Goal: Navigation & Orientation: Find specific page/section

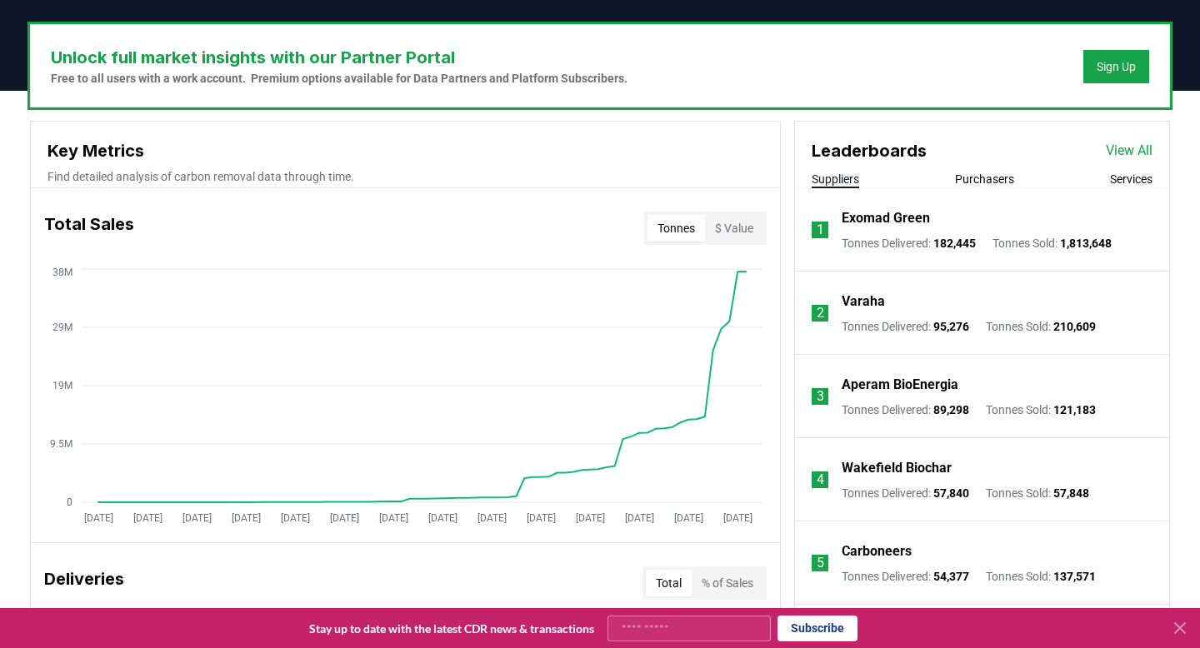
scroll to position [481, 0]
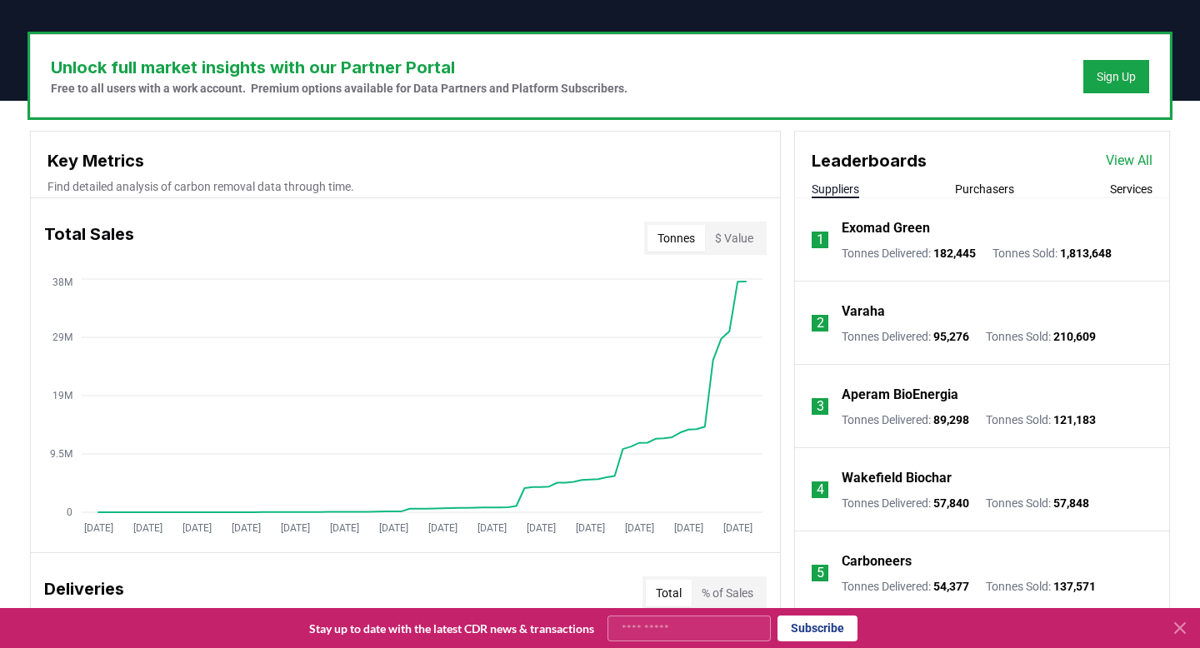
click at [969, 192] on button "Purchasers" at bounding box center [984, 189] width 59 height 17
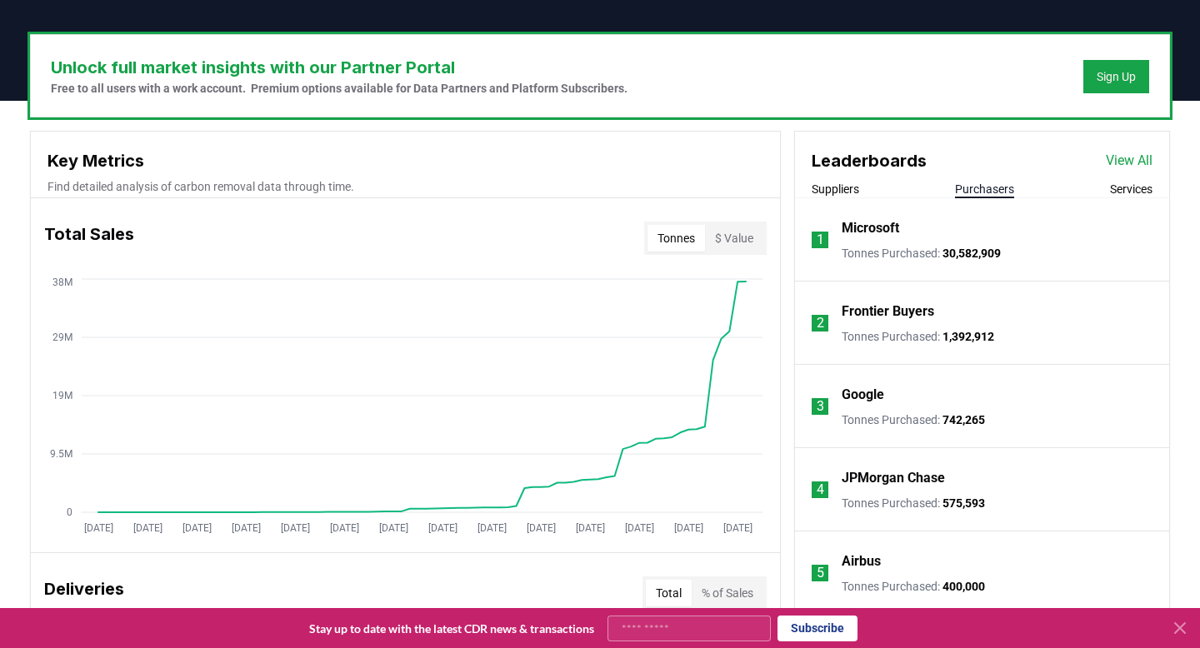
click at [1100, 194] on div "Suppliers Purchasers Services" at bounding box center [982, 189] width 374 height 17
click at [1121, 190] on button "Services" at bounding box center [1131, 189] width 42 height 17
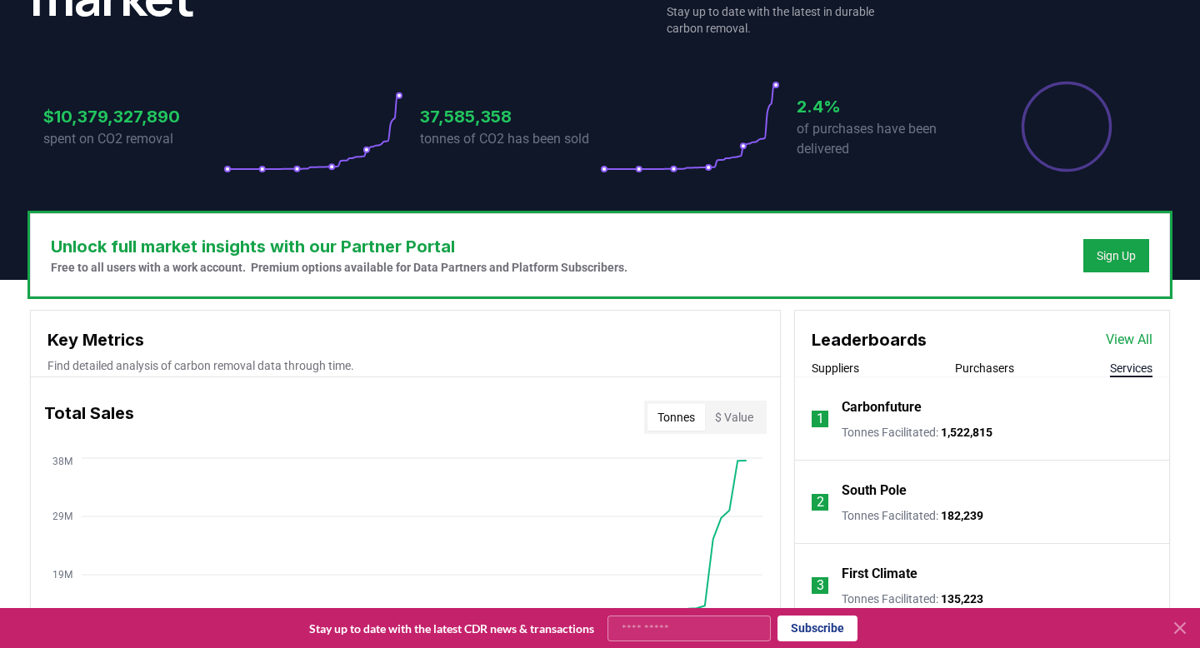
scroll to position [303, 0]
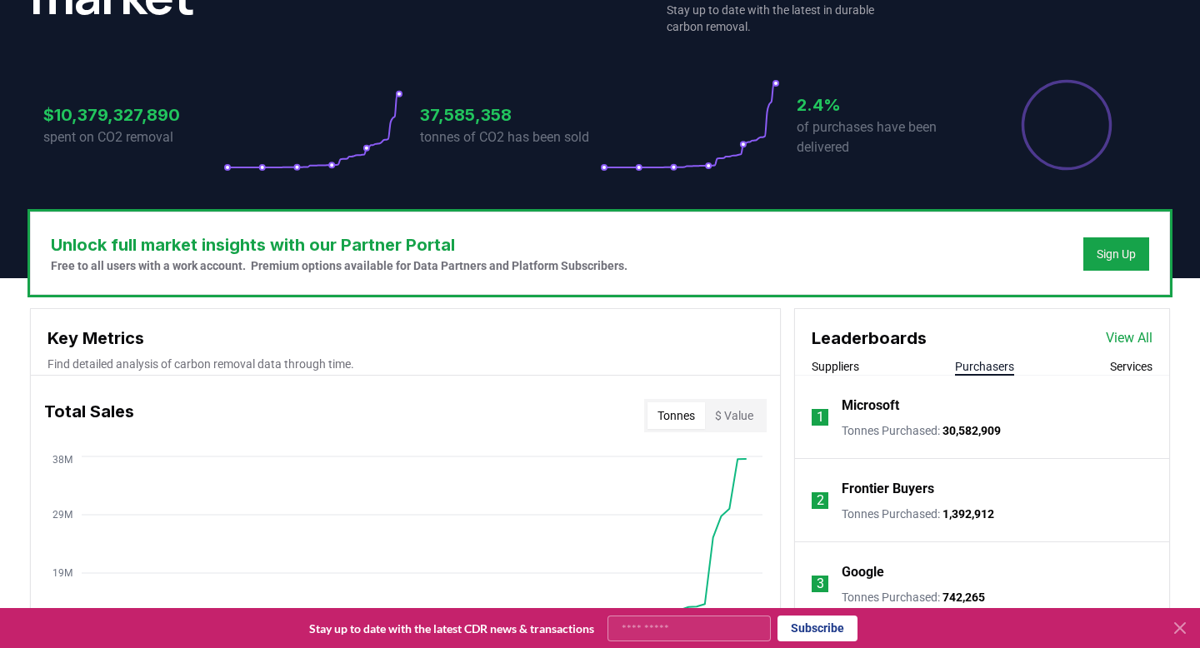
click at [961, 364] on button "Purchasers" at bounding box center [984, 366] width 59 height 17
click at [1063, 367] on div "Suppliers Purchasers Services" at bounding box center [982, 366] width 374 height 17
click at [1090, 367] on div "Suppliers Purchasers Services" at bounding box center [982, 366] width 374 height 17
click at [1111, 367] on button "Services" at bounding box center [1131, 366] width 42 height 17
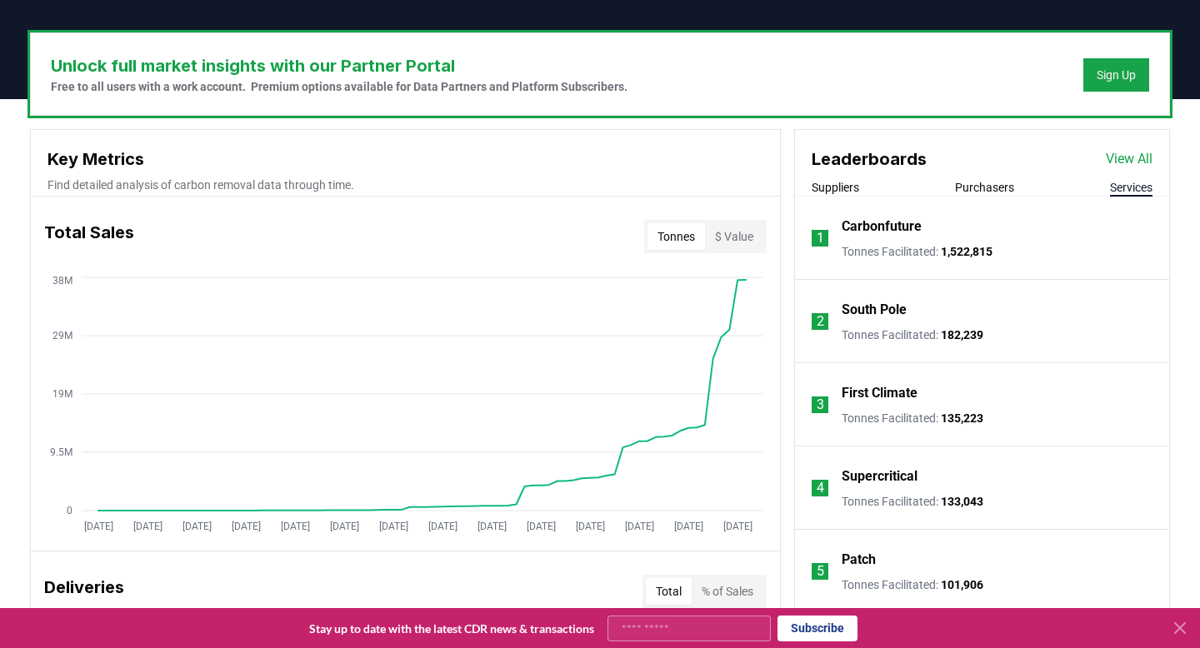
scroll to position [489, 0]
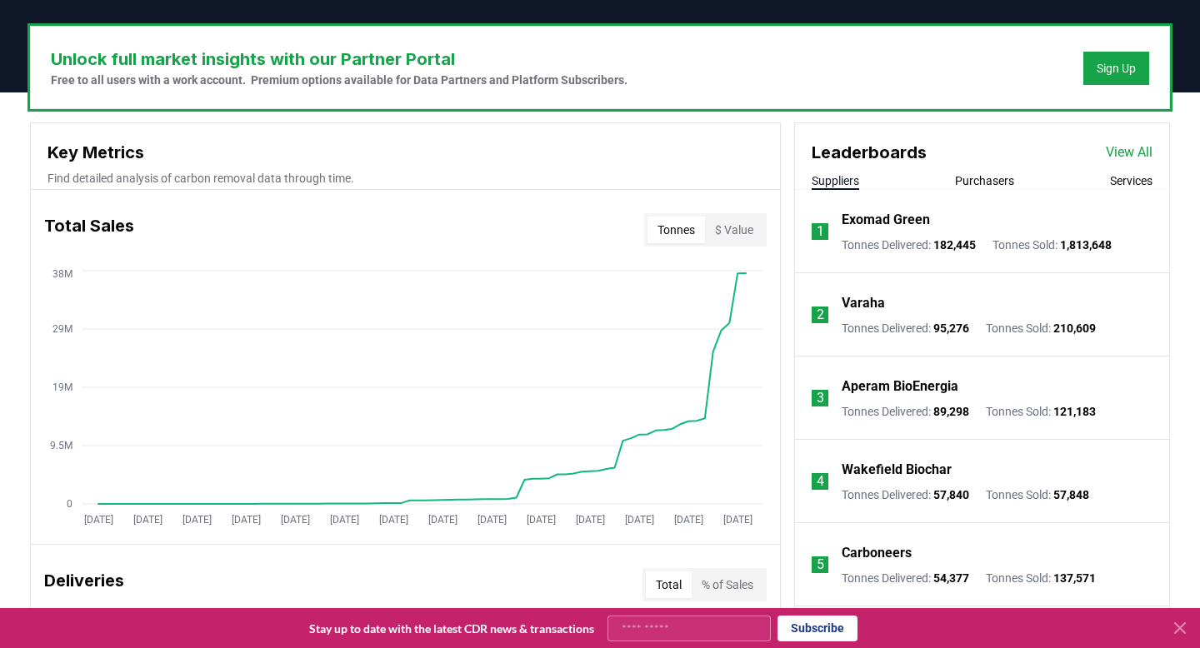
click at [847, 177] on button "Suppliers" at bounding box center [835, 180] width 47 height 17
